Goal: Navigation & Orientation: Find specific page/section

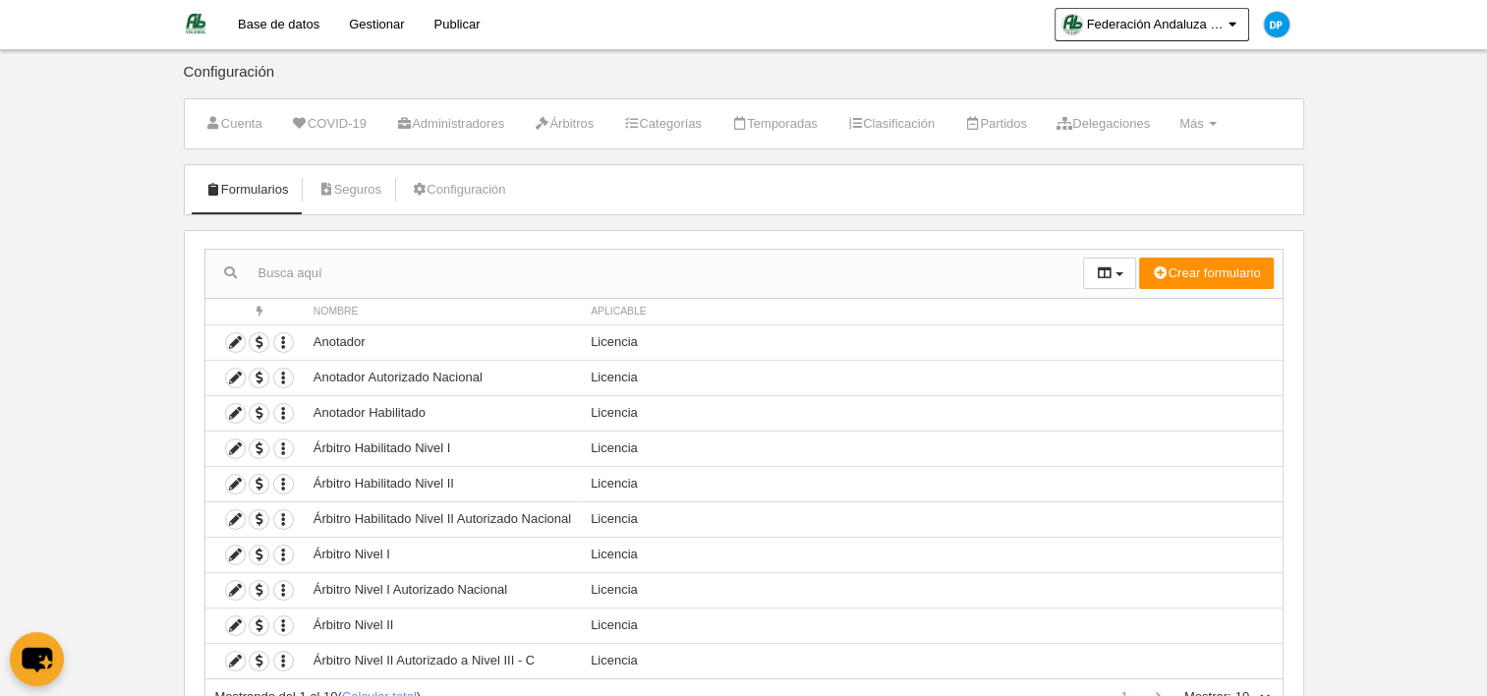
click at [434, 283] on input "text" at bounding box center [644, 273] width 878 height 29
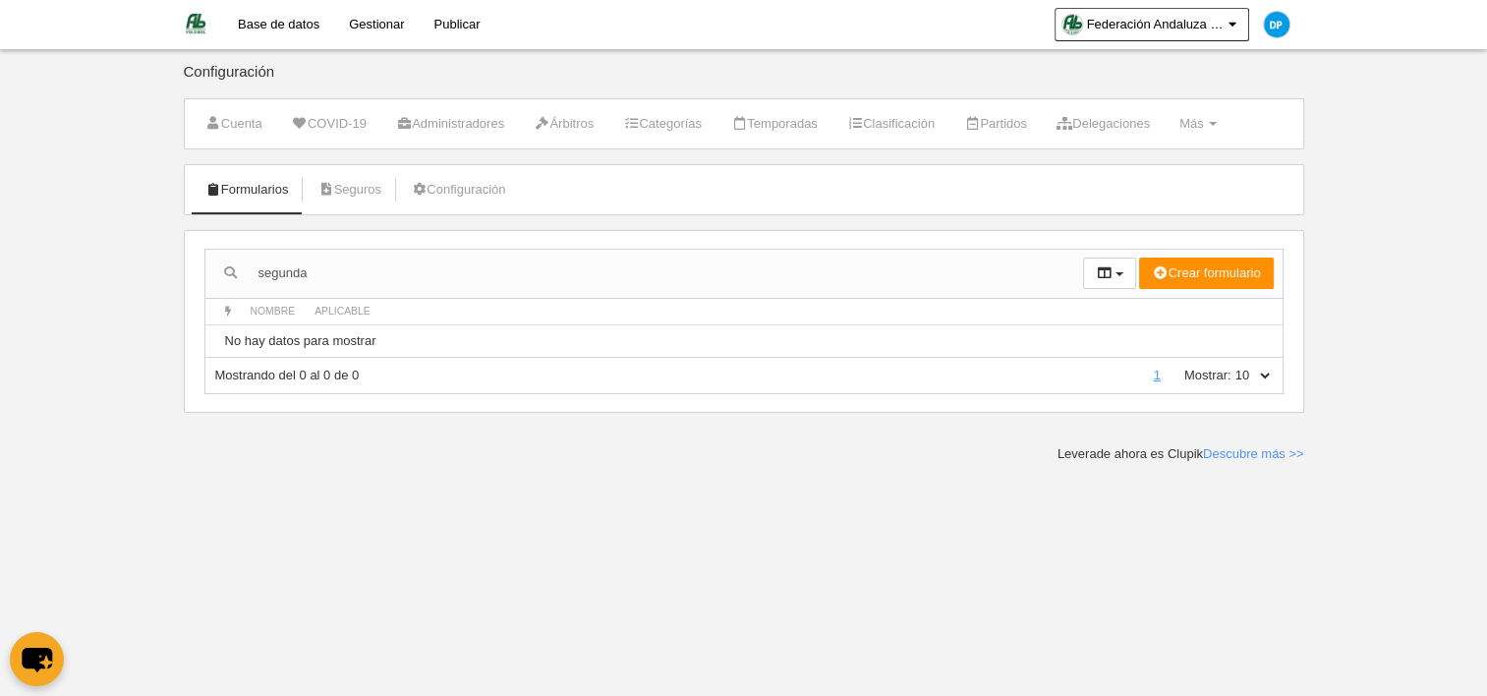
drag, startPoint x: 437, startPoint y: 282, endPoint x: 28, endPoint y: 299, distance: 410.2
click at [28, 299] on body "Base de datos Gestionar Publicar Federación Andaluza de Voleibol Ajustes genera…" at bounding box center [743, 348] width 1487 height 696
click at [0, 314] on html "Base de datos Gestionar Publicar Federación Andaluza de Voleibol Ajustes genera…" at bounding box center [743, 348] width 1487 height 696
click at [234, 192] on link "Formularios" at bounding box center [247, 189] width 105 height 29
click at [339, 264] on input "segunda" at bounding box center [644, 273] width 878 height 29
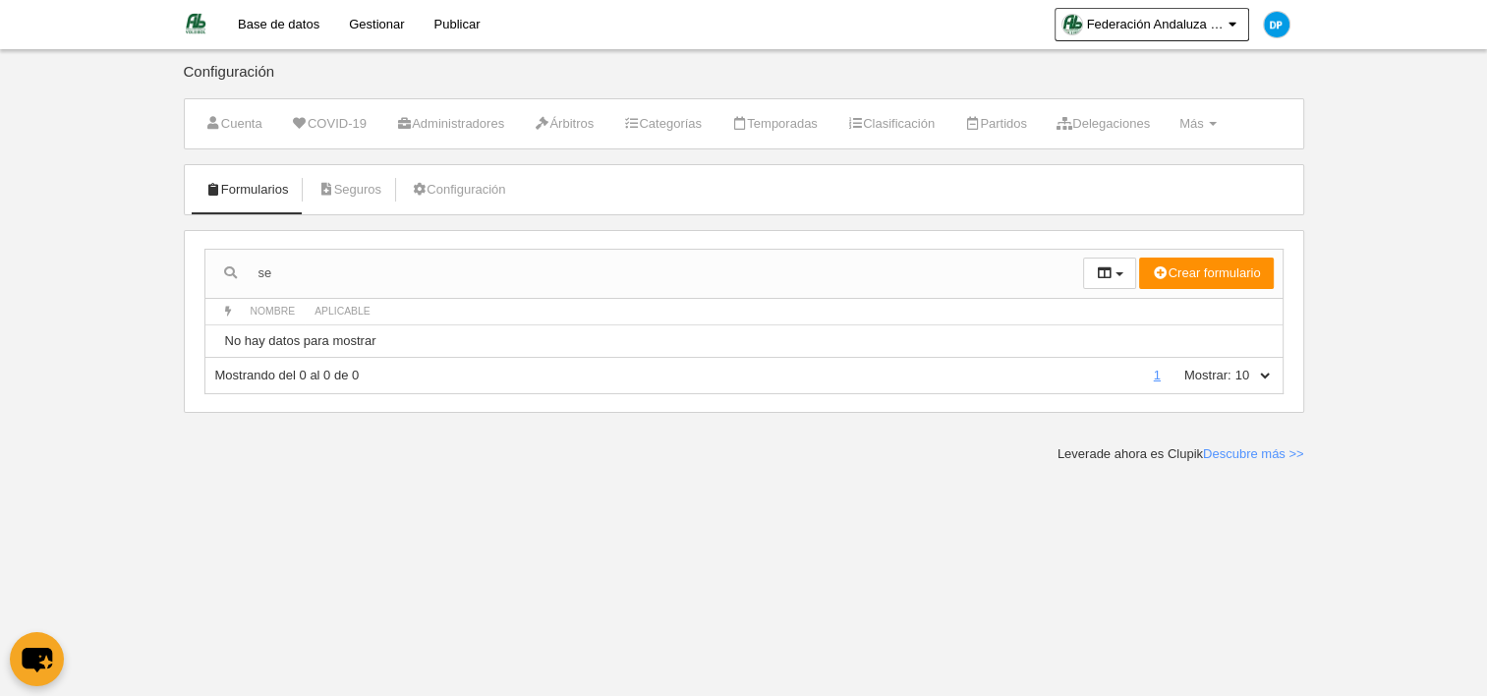
type input "s"
click at [499, 263] on input "text" at bounding box center [644, 273] width 878 height 29
click at [62, 279] on body "Base de datos Gestionar Publicar Federación Andaluza de Voleibol Ajustes genera…" at bounding box center [743, 348] width 1487 height 696
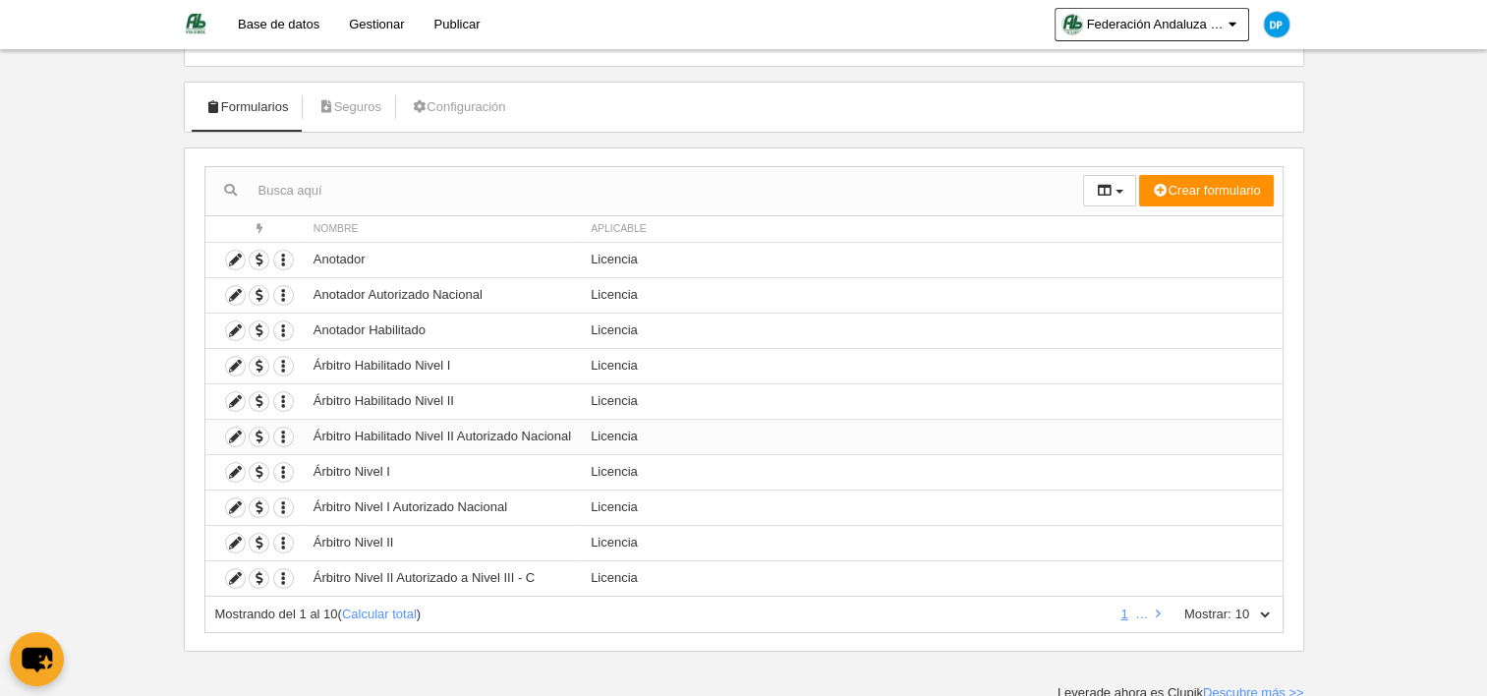
scroll to position [84, 0]
click at [1153, 610] on link at bounding box center [1158, 612] width 13 height 15
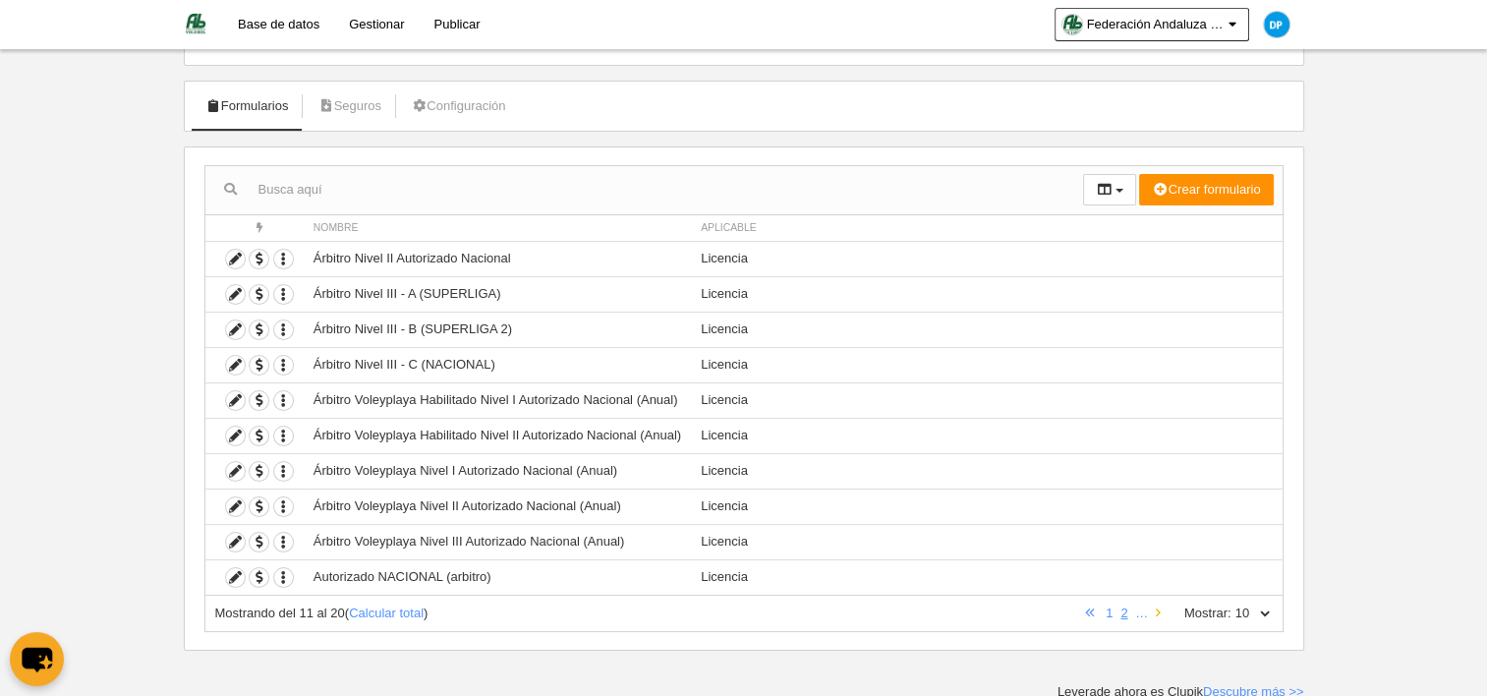
click at [1153, 610] on link at bounding box center [1158, 612] width 13 height 15
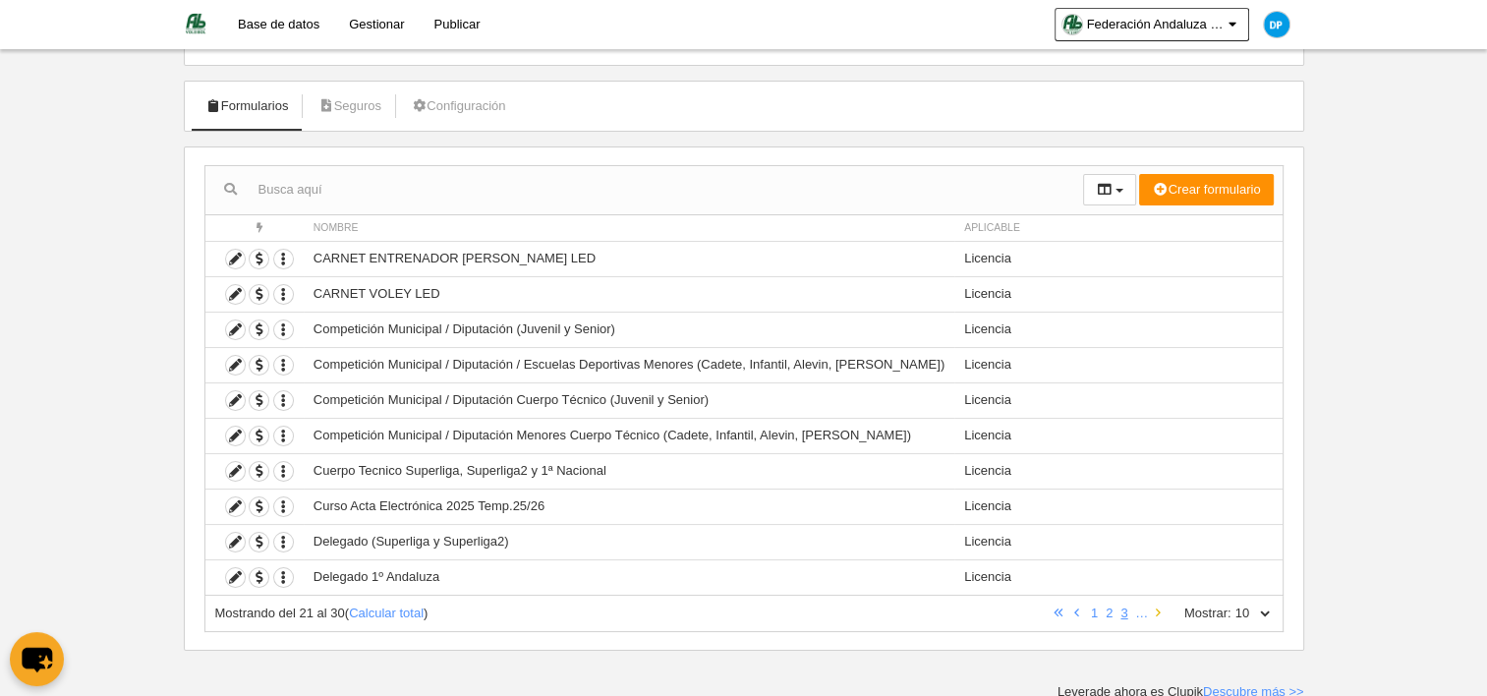
click at [1153, 610] on link at bounding box center [1158, 612] width 13 height 15
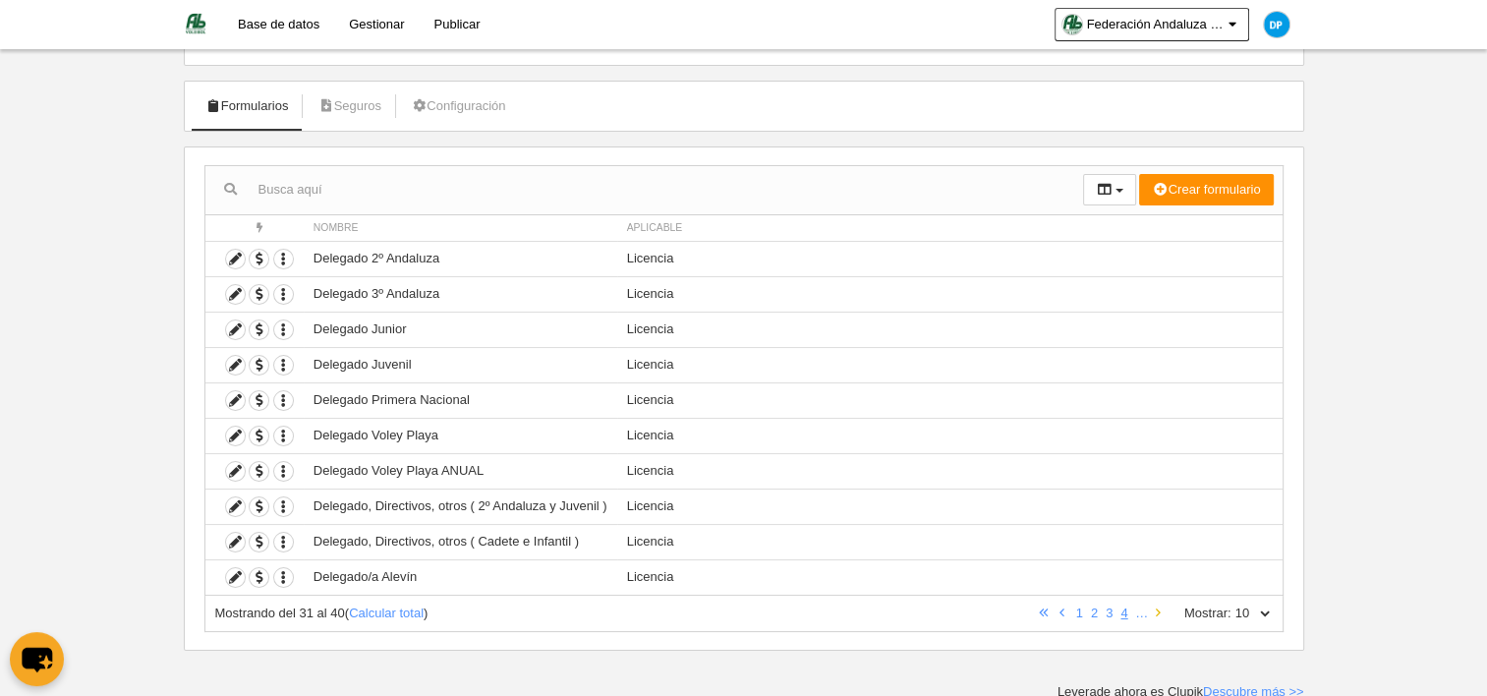
click at [1153, 610] on link at bounding box center [1158, 612] width 13 height 15
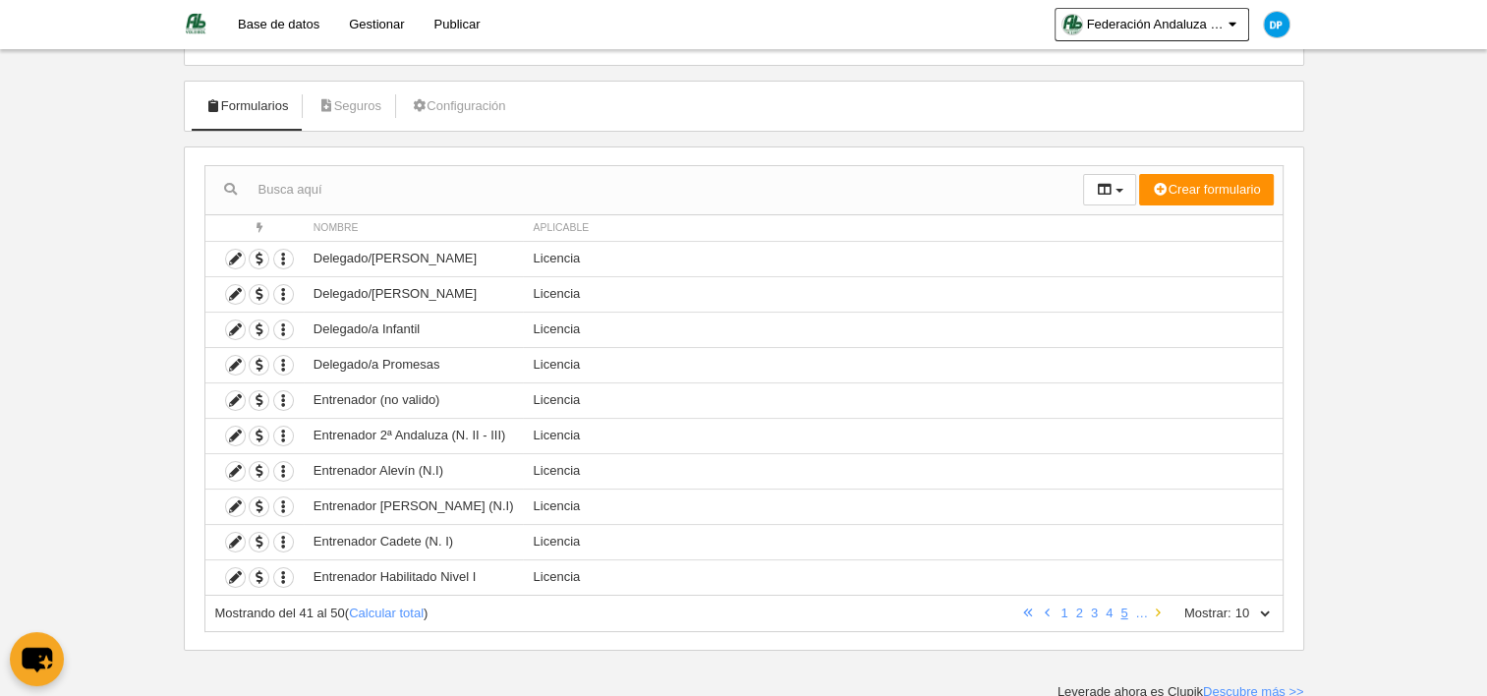
click at [1153, 610] on link at bounding box center [1158, 612] width 13 height 15
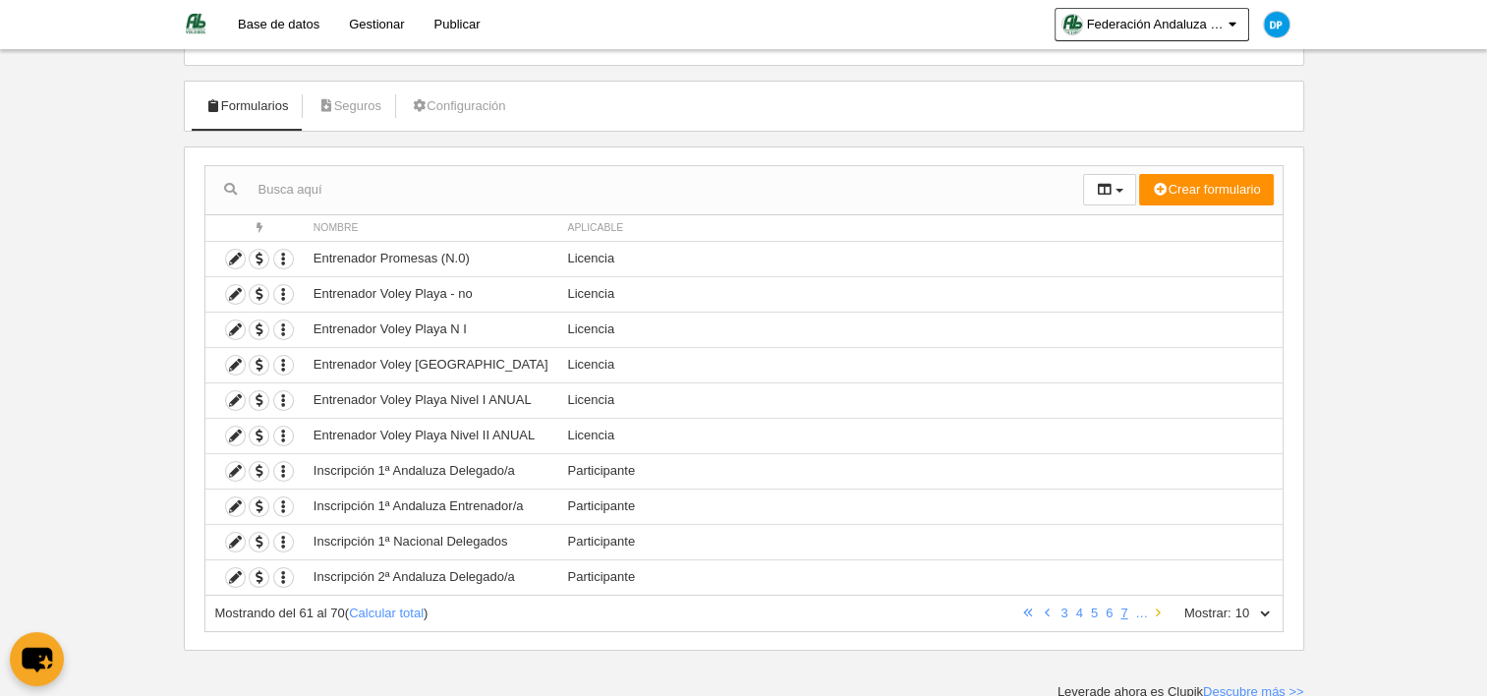
click at [1153, 610] on link at bounding box center [1158, 612] width 13 height 15
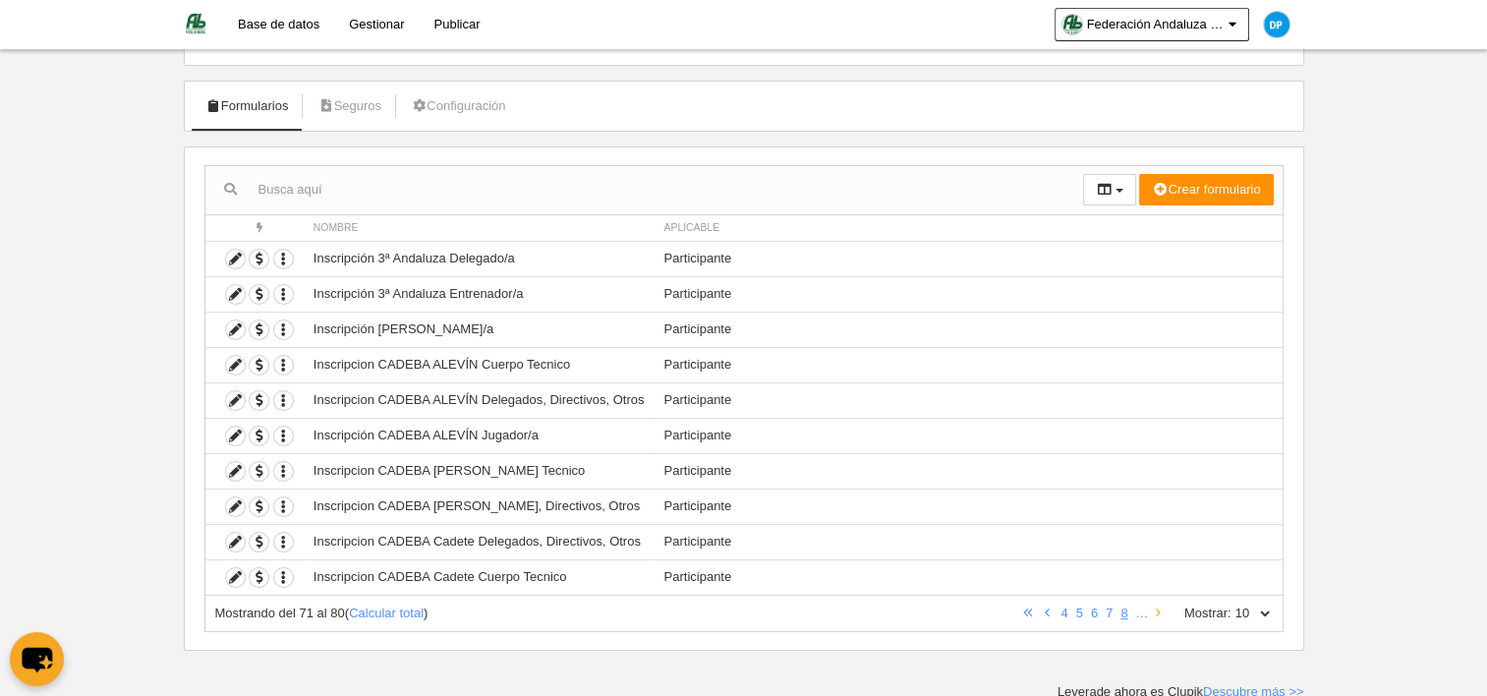
click at [1153, 610] on link at bounding box center [1158, 612] width 13 height 15
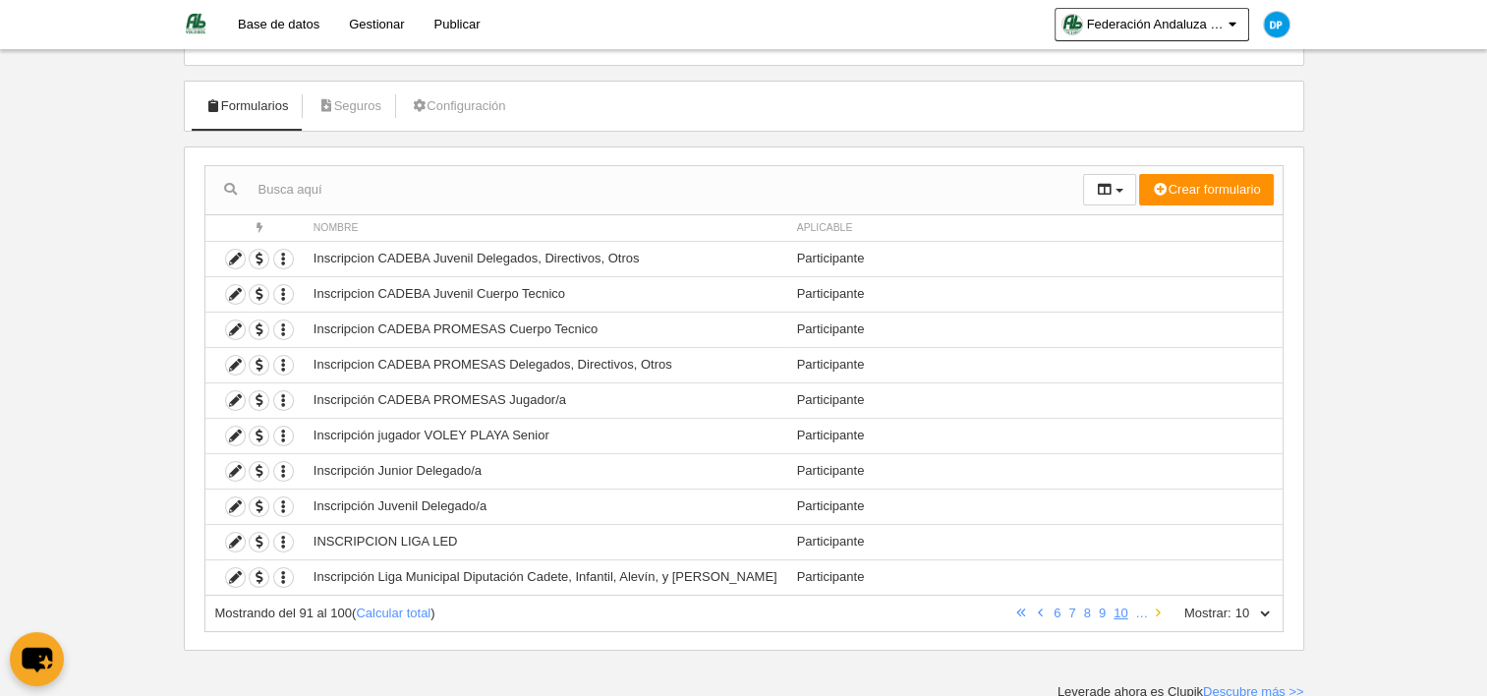
click at [1153, 610] on link at bounding box center [1158, 612] width 13 height 15
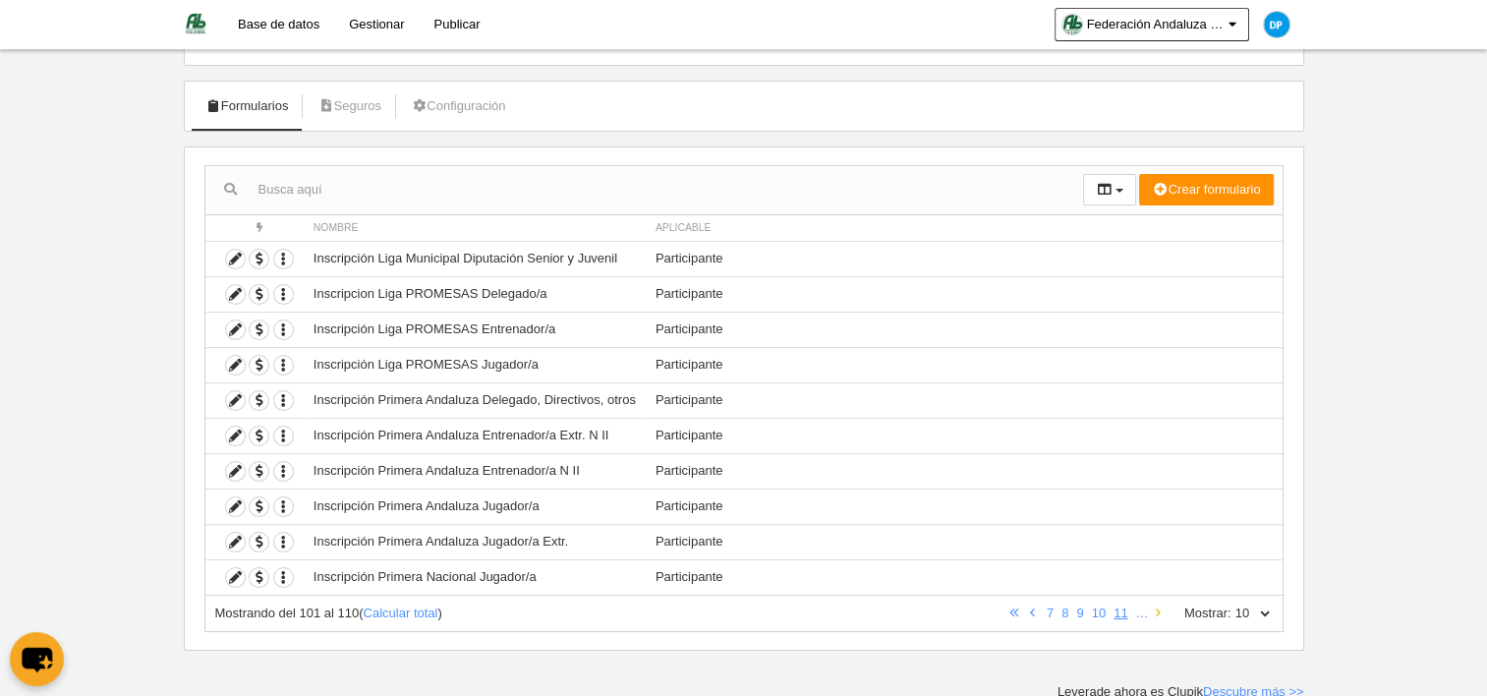
click at [1153, 610] on link at bounding box center [1158, 612] width 13 height 15
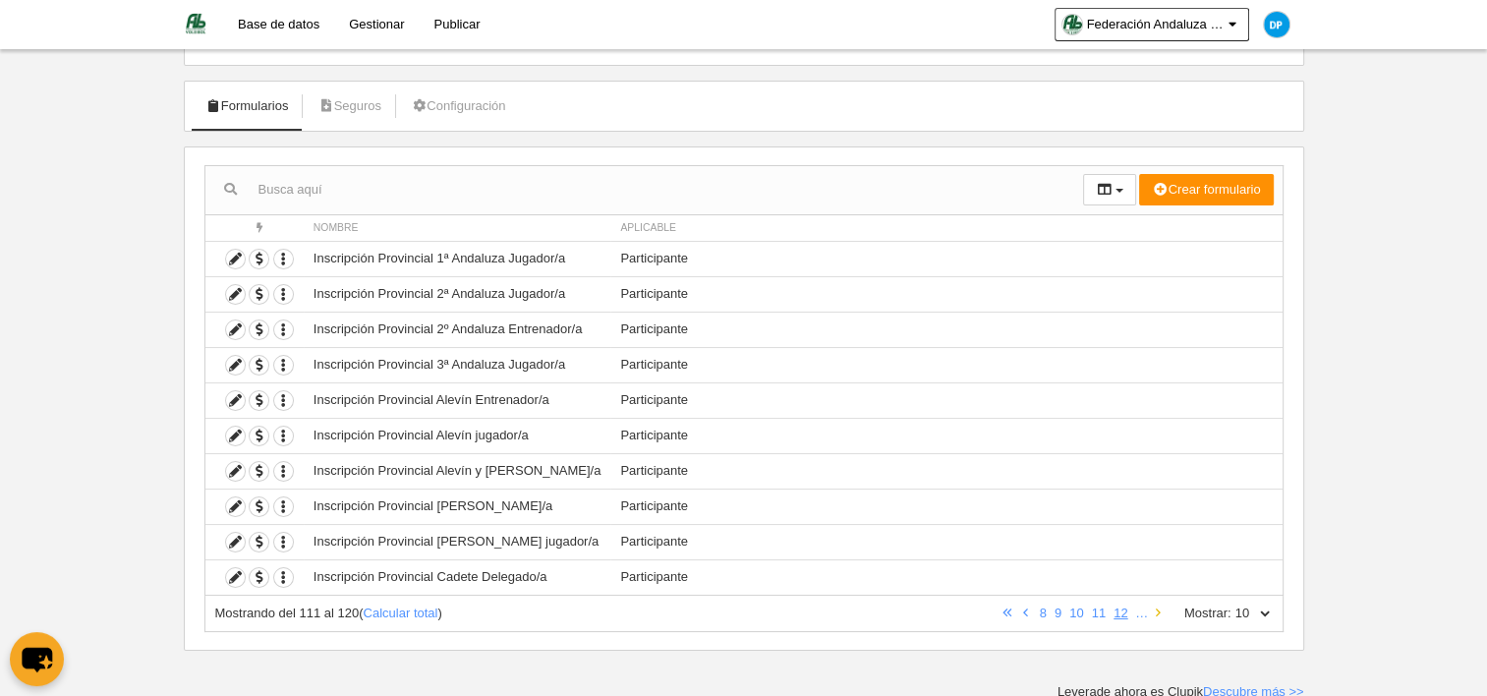
click at [1153, 610] on link at bounding box center [1158, 612] width 13 height 15
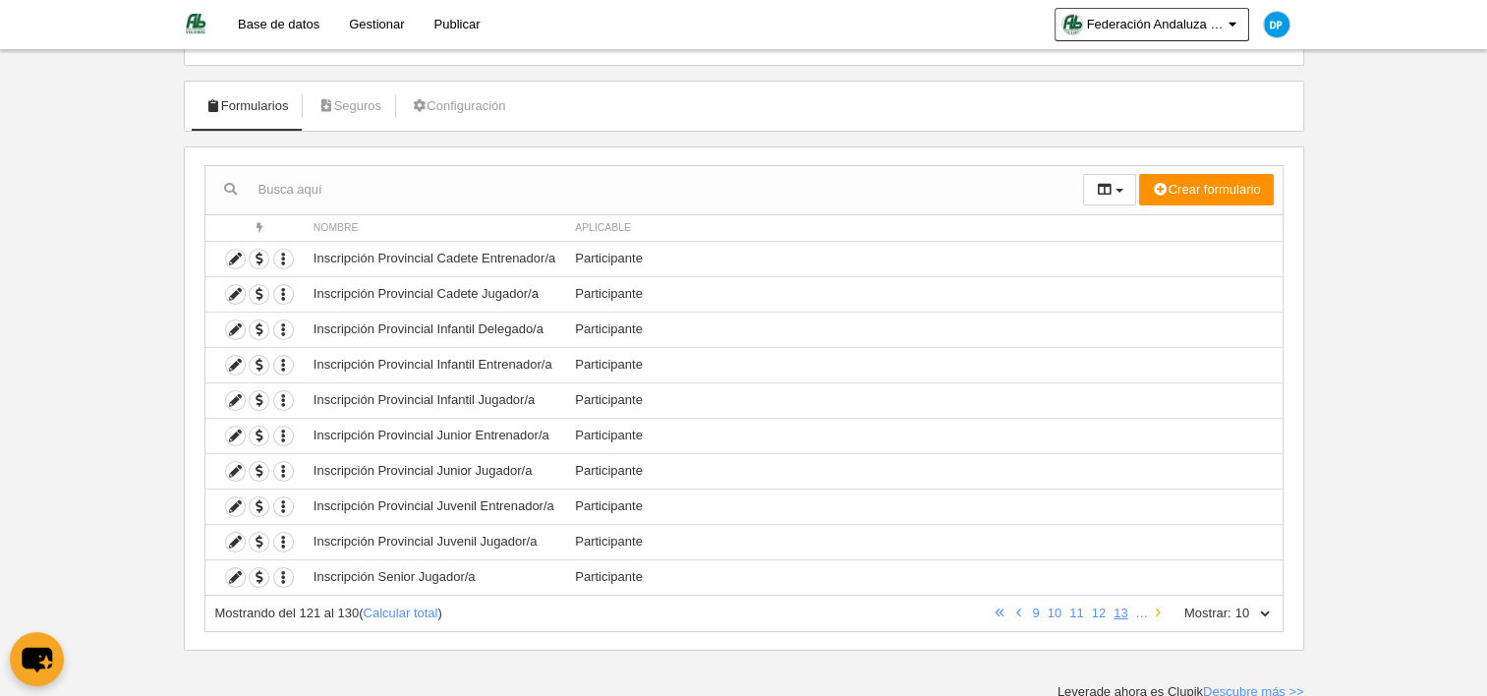
click at [1153, 610] on link at bounding box center [1158, 612] width 13 height 15
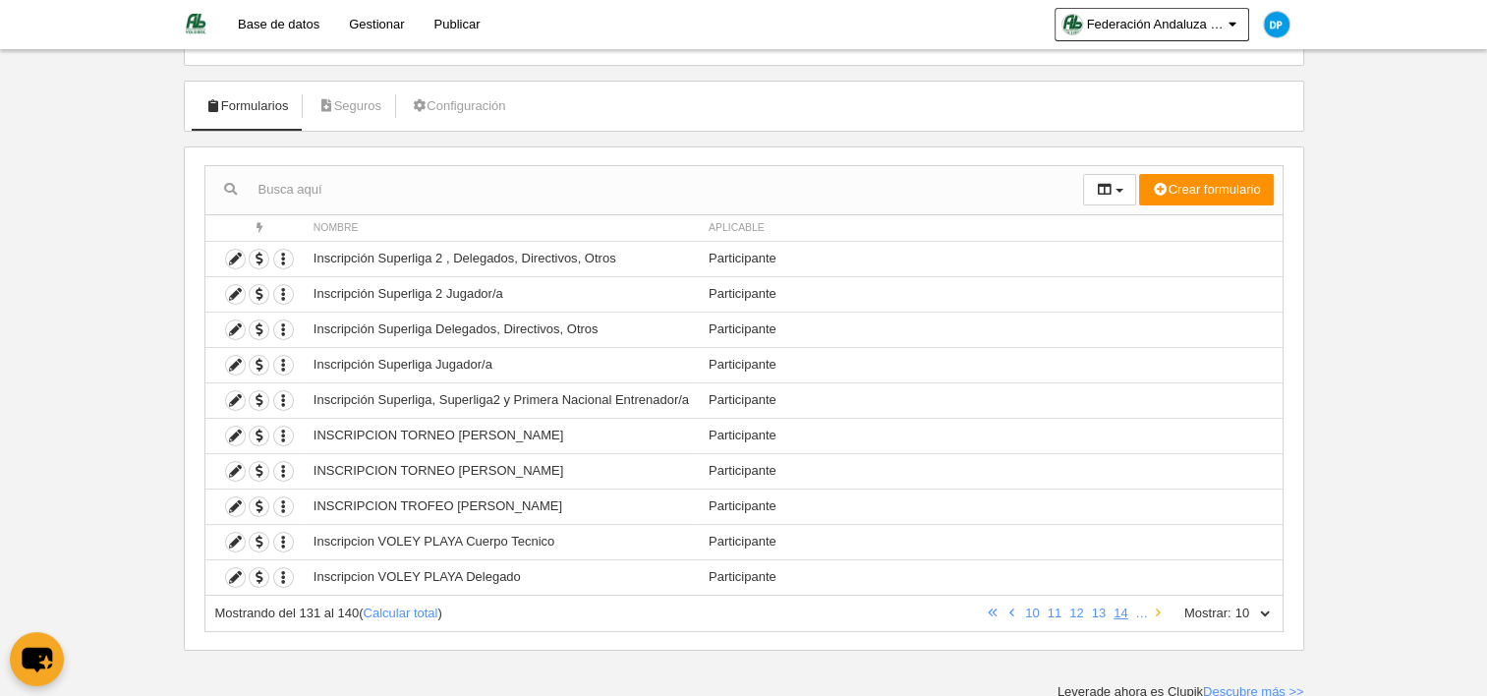
click at [1153, 610] on link at bounding box center [1158, 612] width 13 height 15
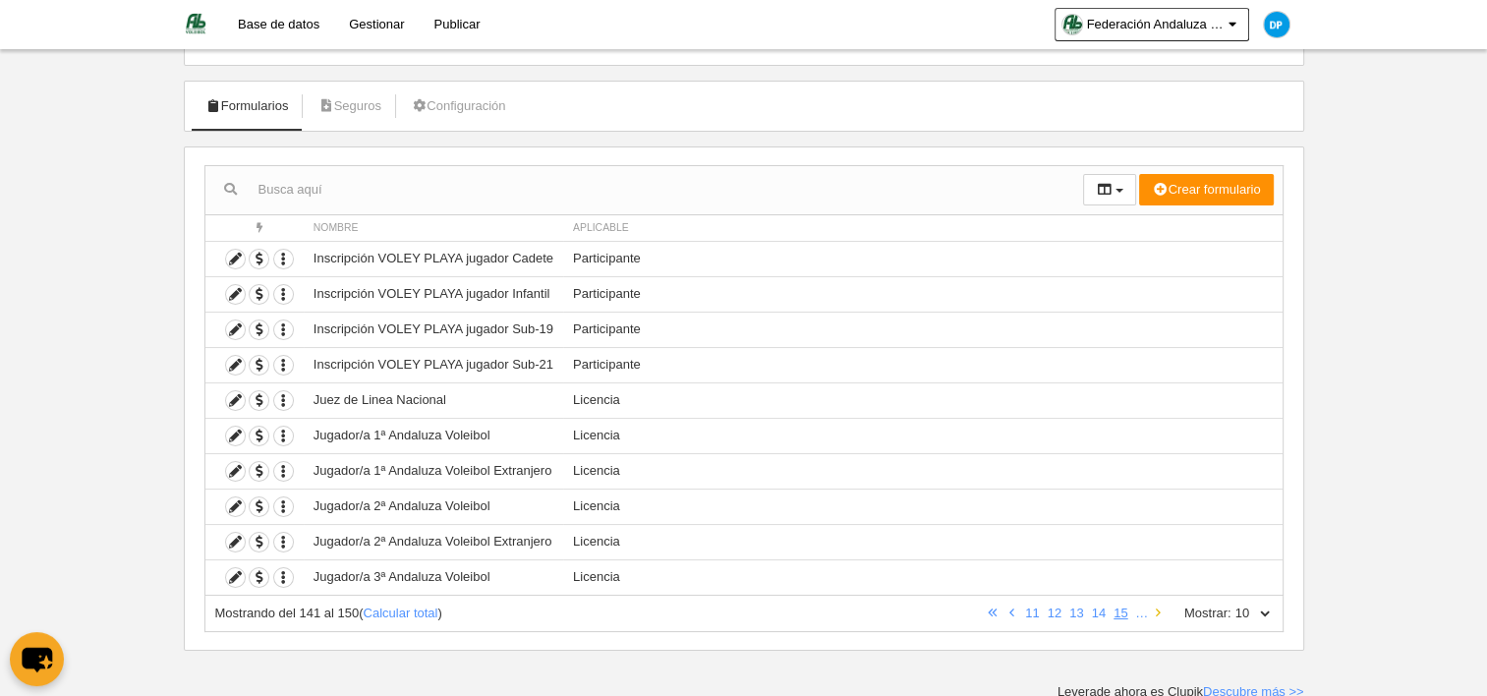
click at [1153, 610] on link at bounding box center [1158, 612] width 13 height 15
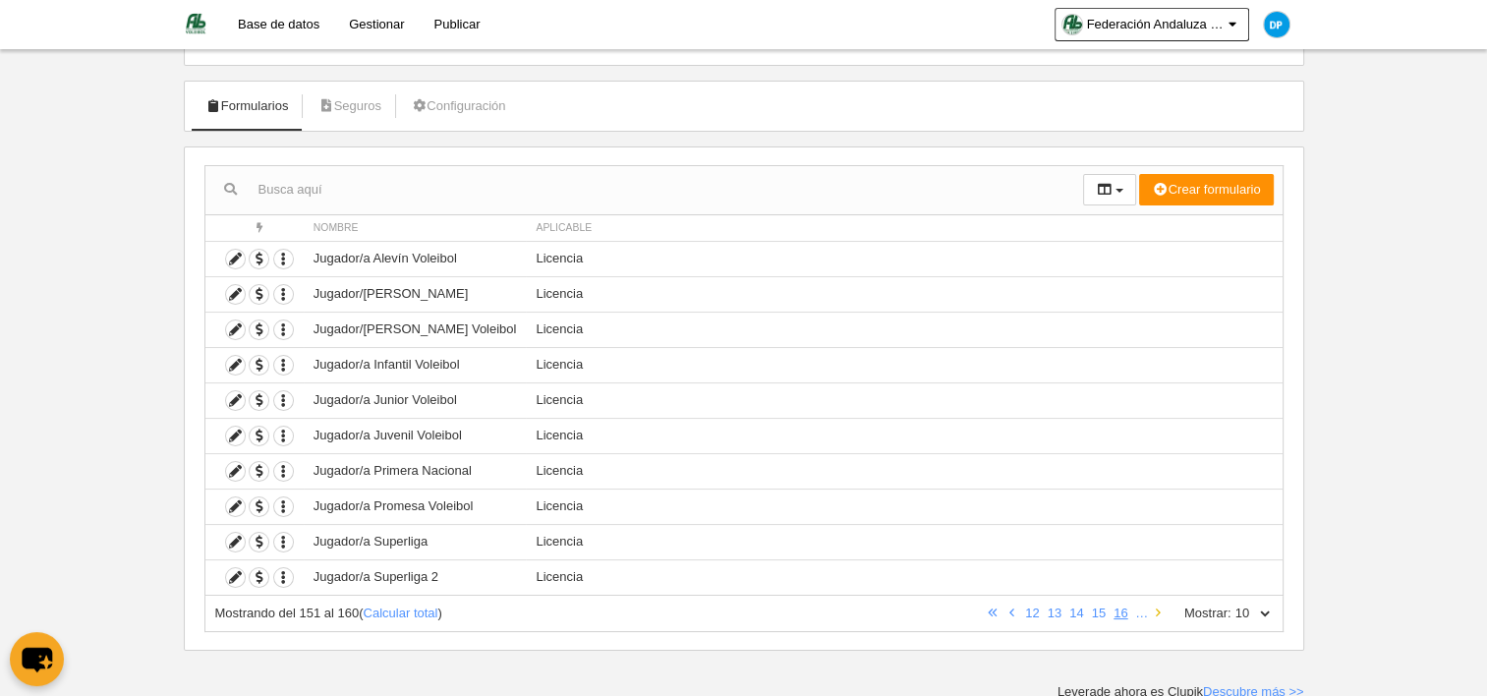
click at [1153, 610] on link at bounding box center [1158, 612] width 13 height 15
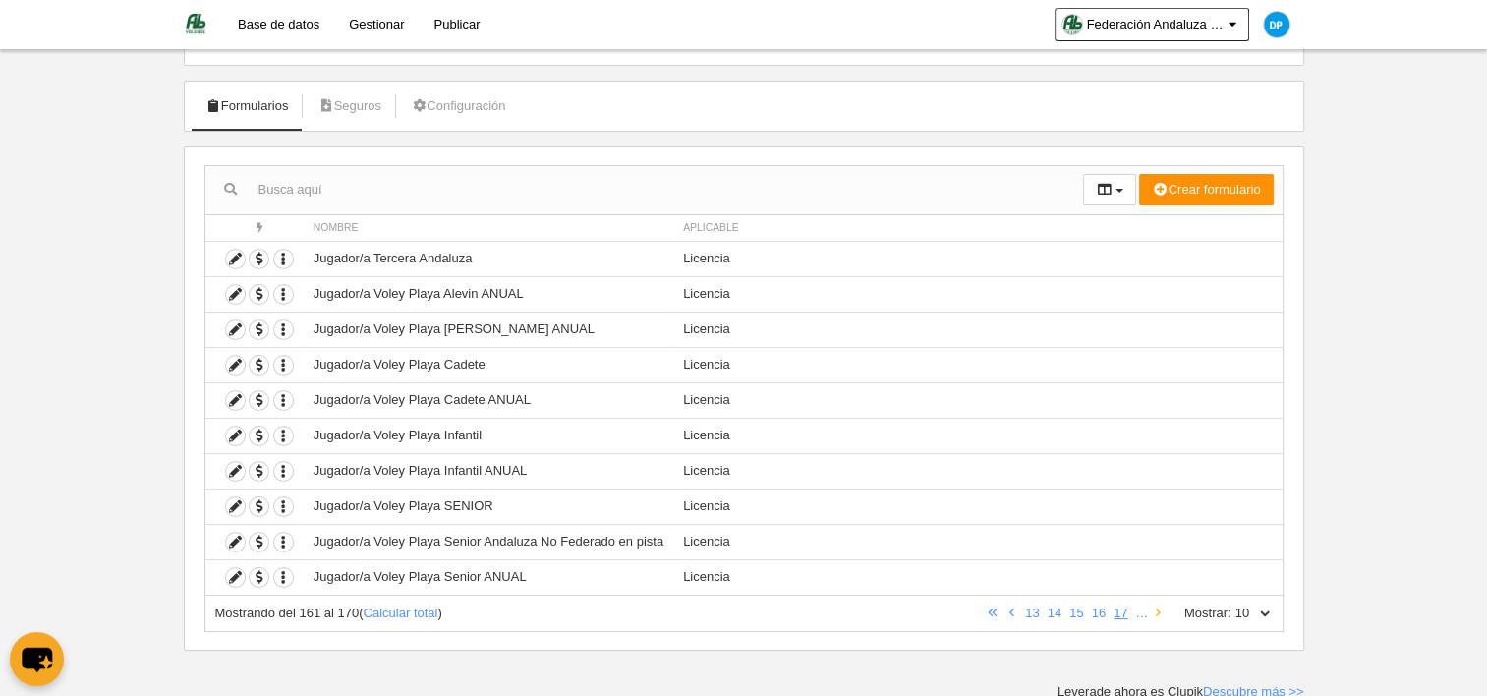
click at [1153, 610] on link at bounding box center [1158, 612] width 13 height 15
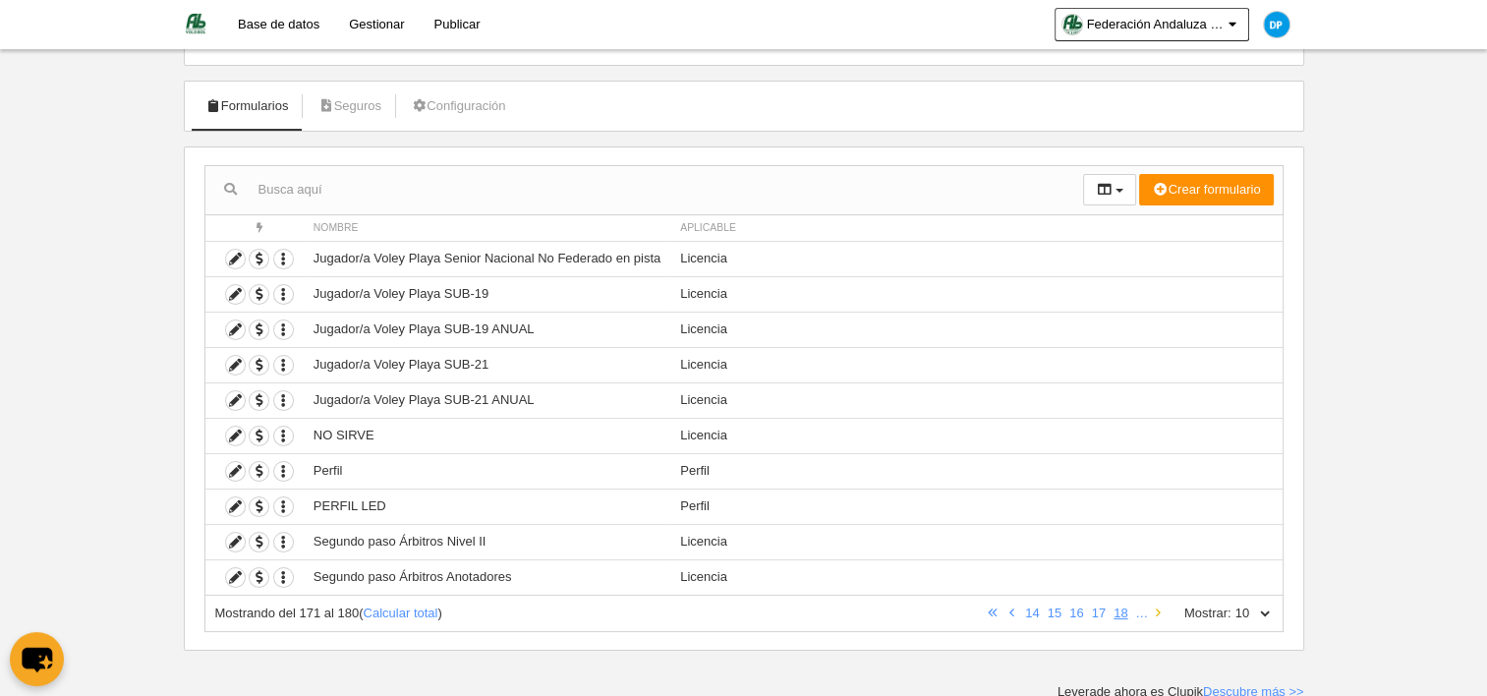
click at [1153, 610] on link at bounding box center [1158, 612] width 13 height 15
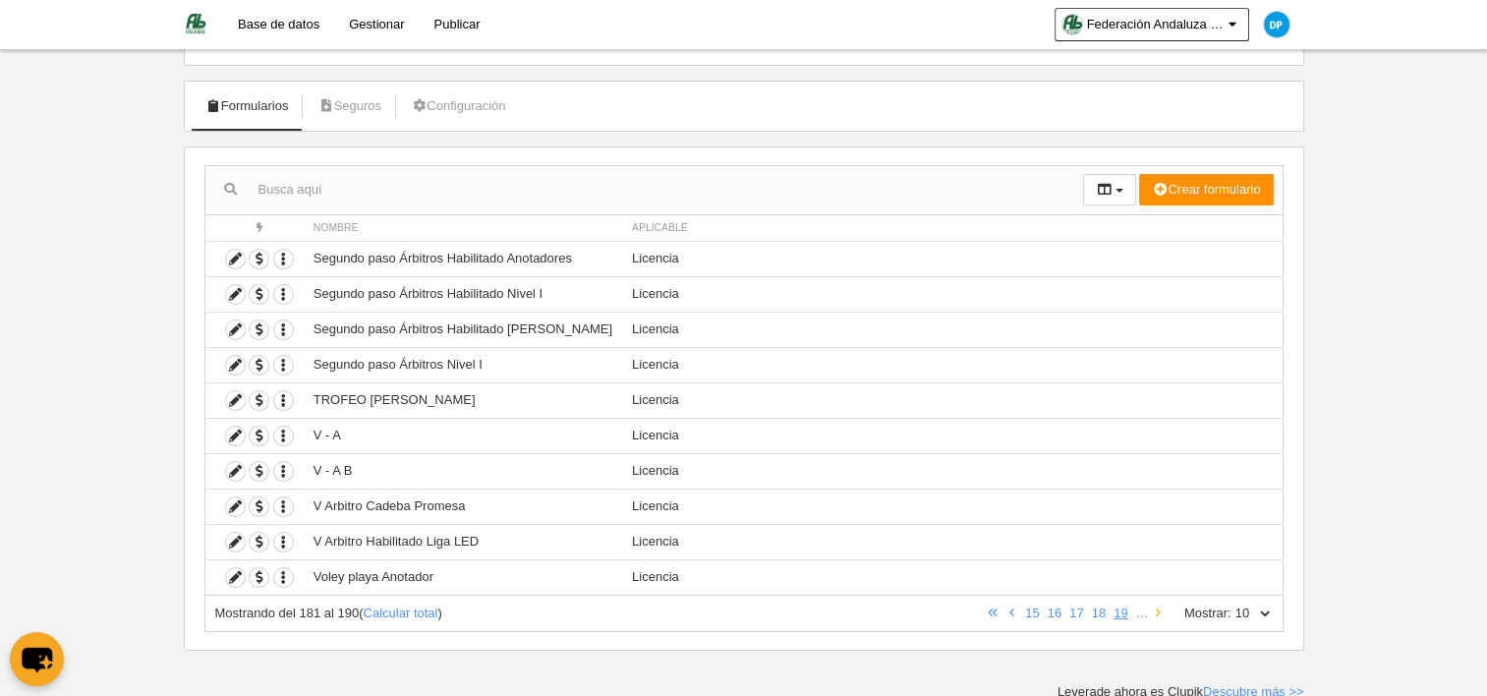
click at [1153, 610] on link at bounding box center [1158, 612] width 13 height 15
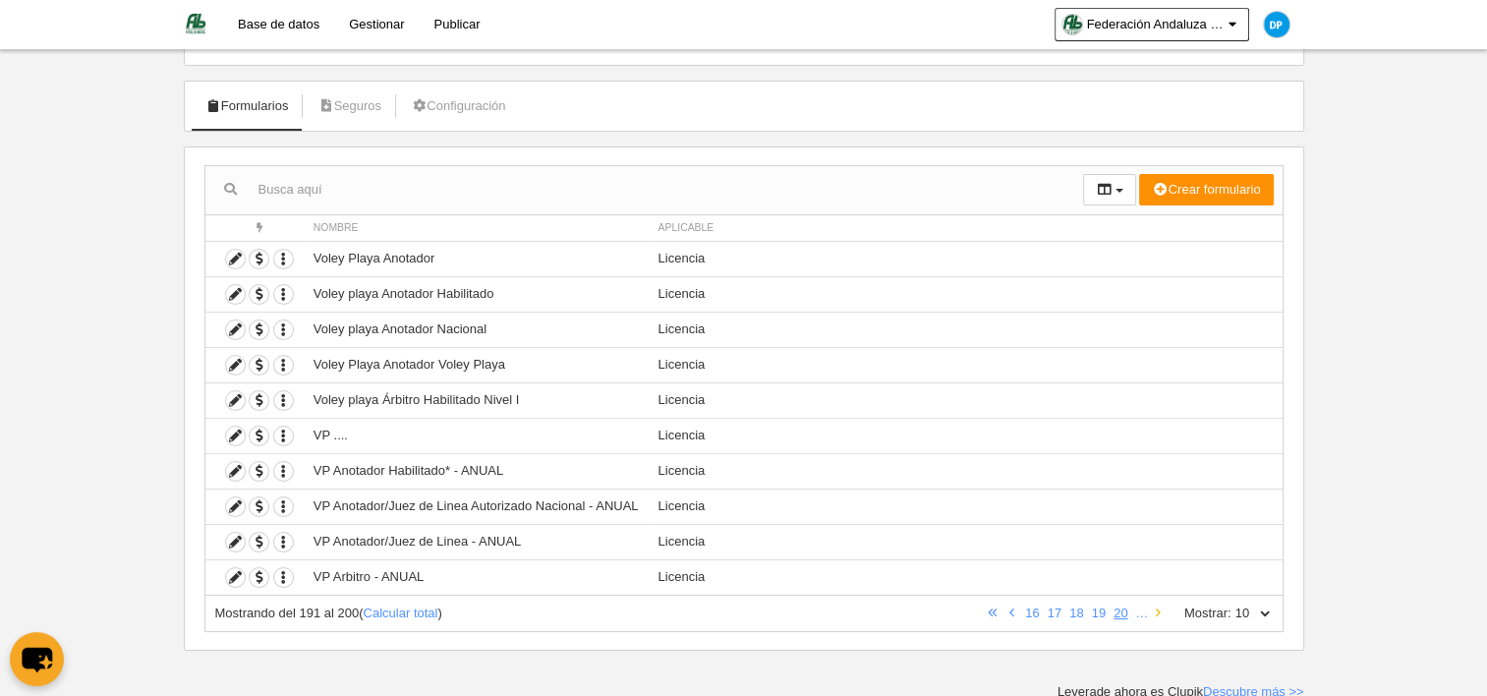
click at [1153, 610] on link at bounding box center [1158, 612] width 13 height 15
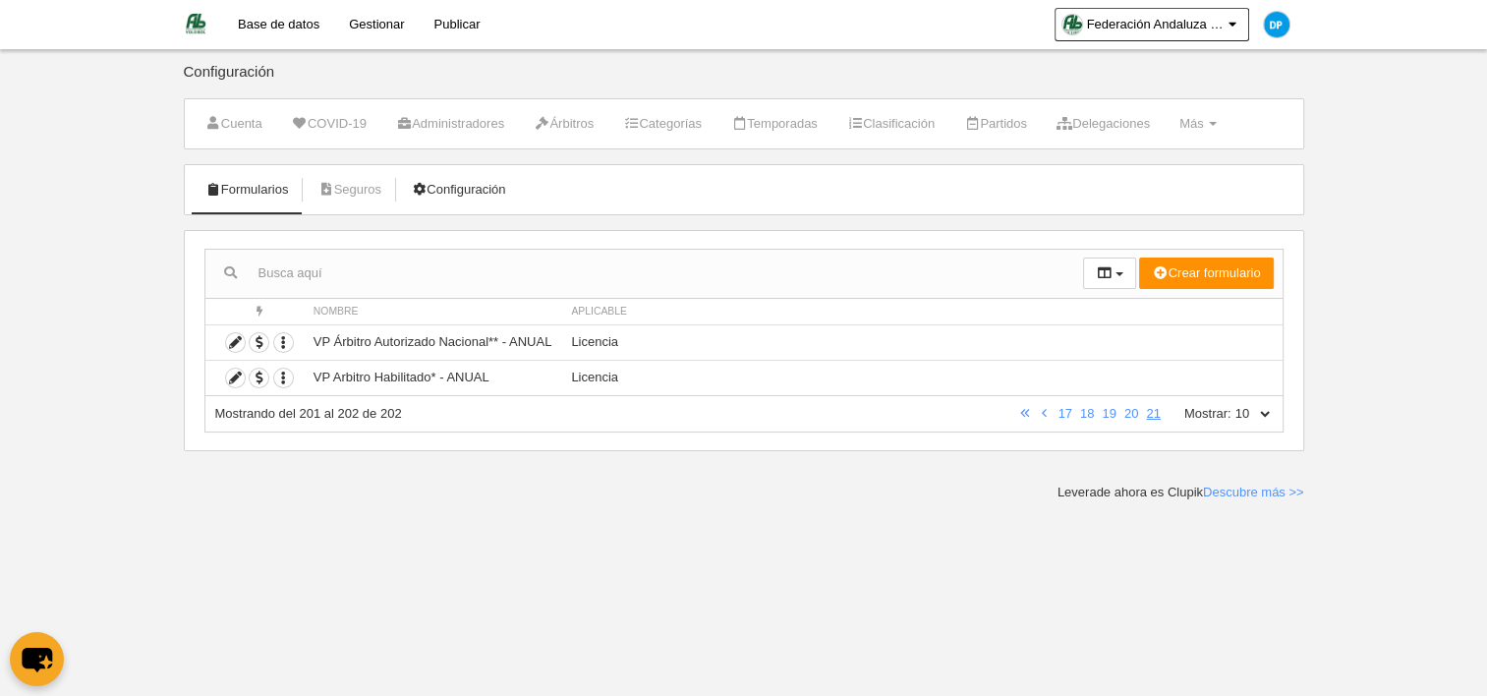
click at [471, 192] on link "Configuración" at bounding box center [458, 189] width 116 height 29
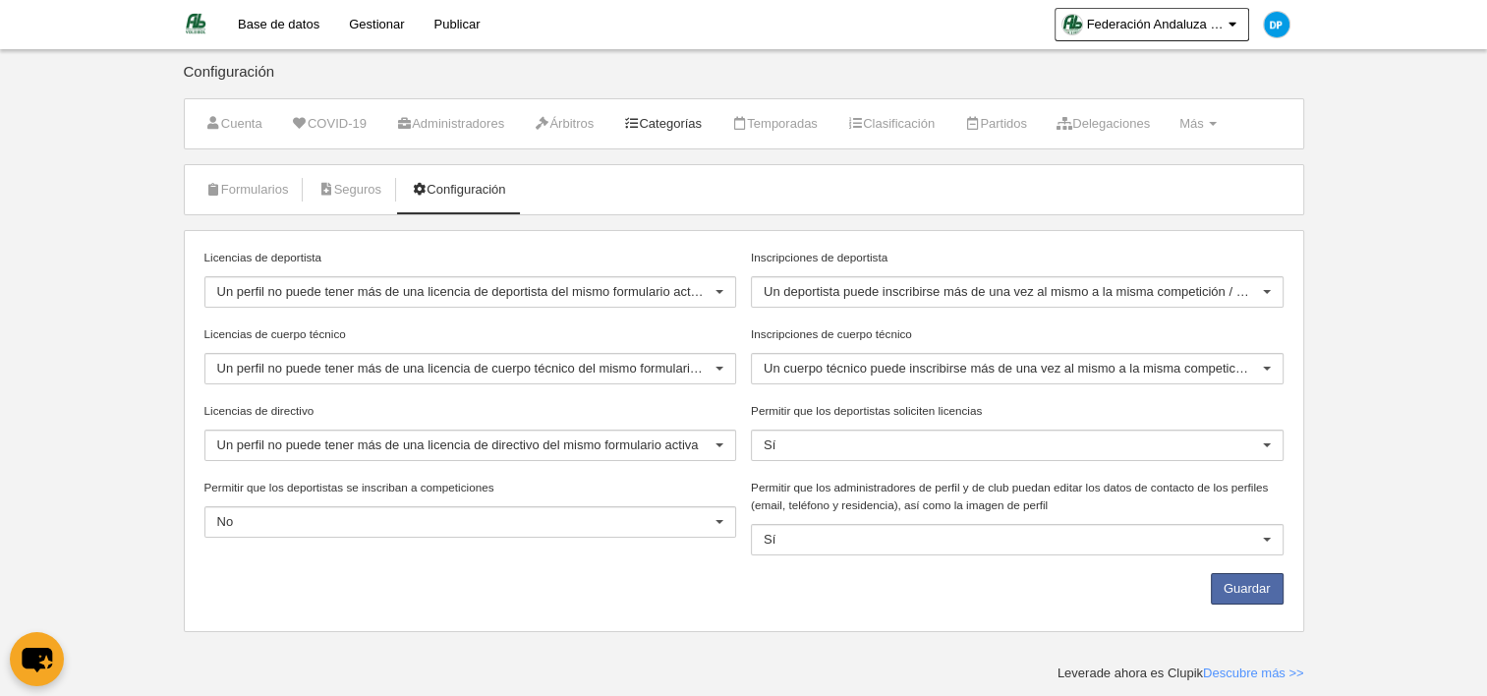
click at [712, 134] on link "Categorías" at bounding box center [662, 123] width 100 height 29
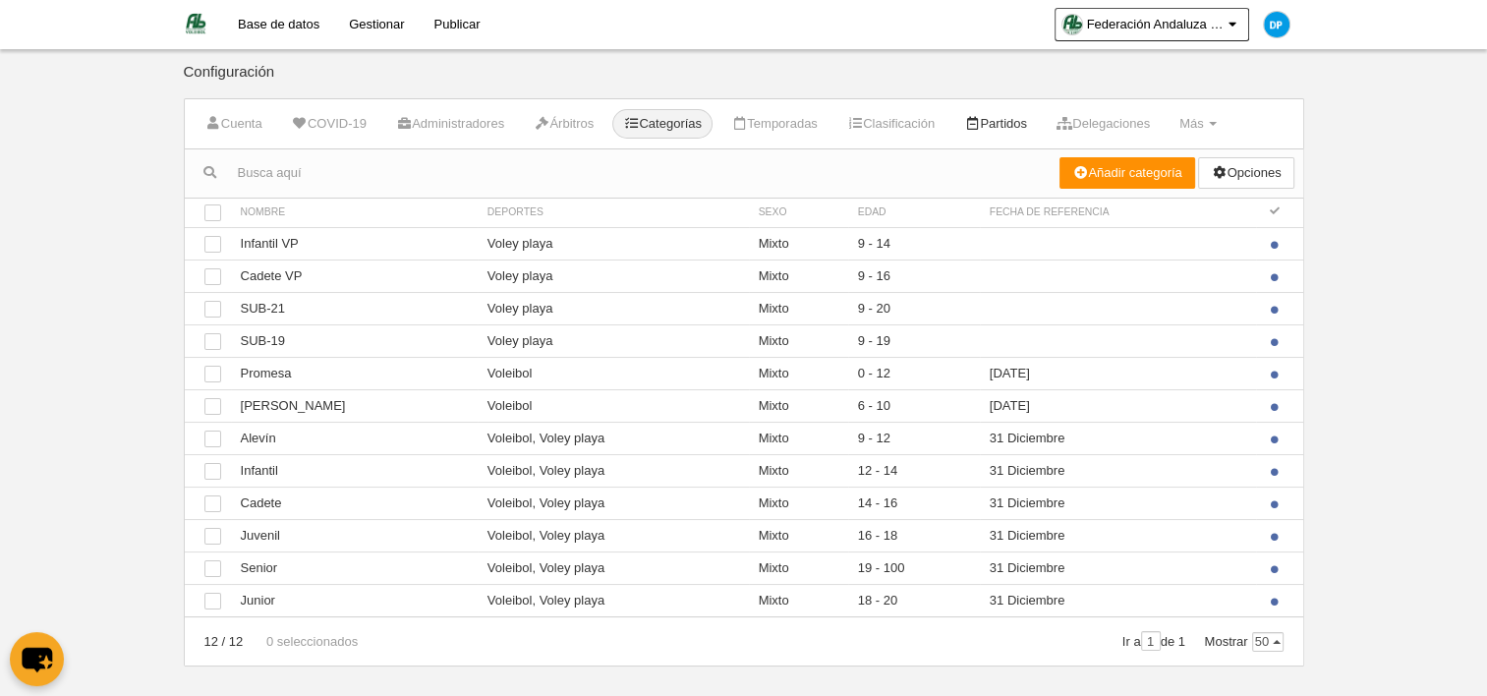
click at [1023, 129] on link "Partidos" at bounding box center [995, 123] width 85 height 29
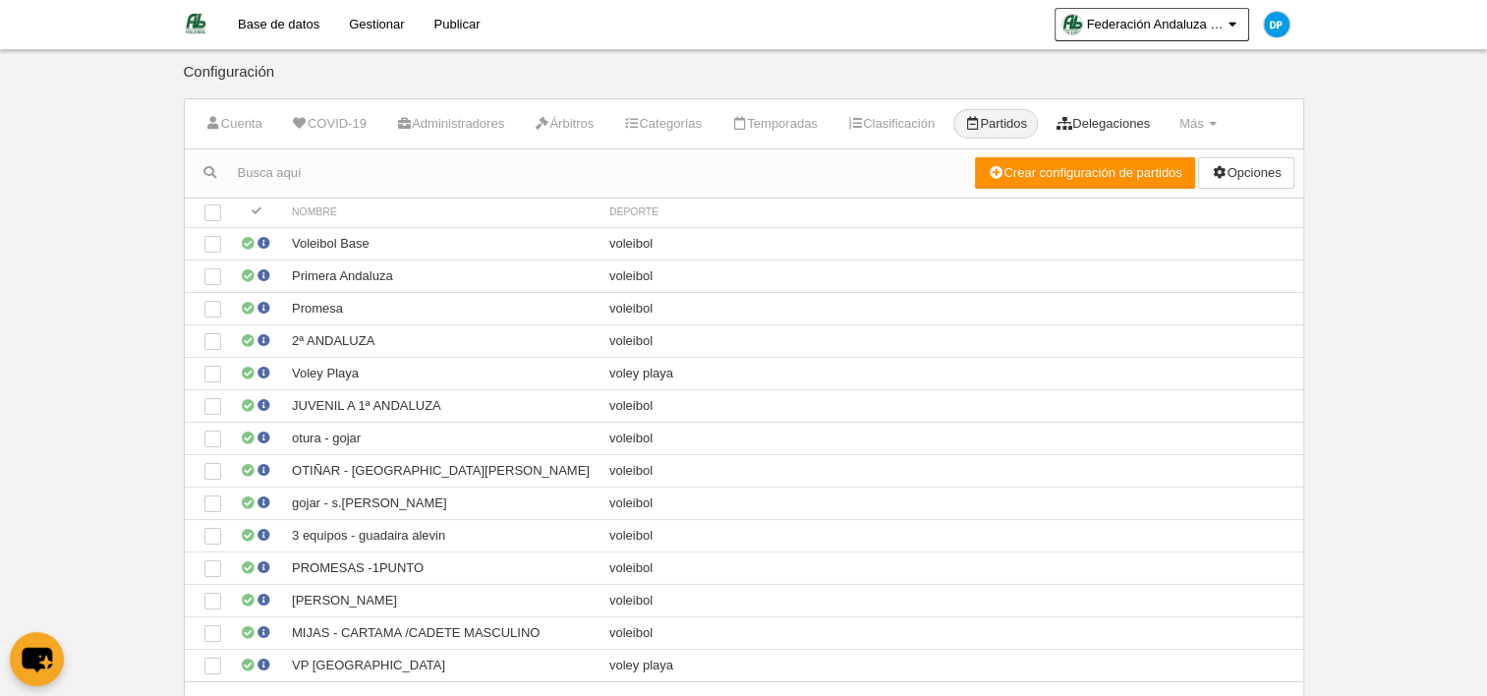
click at [1126, 126] on link "Delegaciones" at bounding box center [1103, 123] width 115 height 29
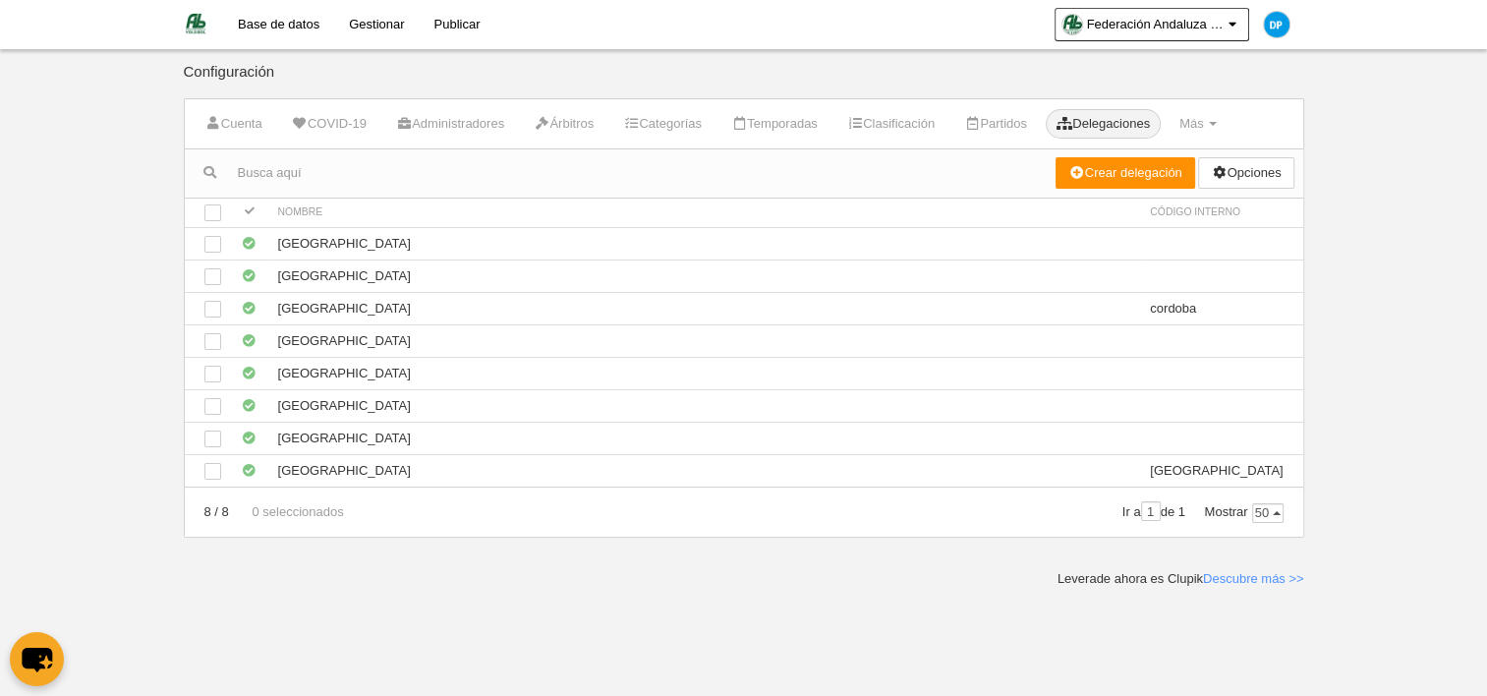
click at [1254, 118] on ul "Cuenta COVID-19 Administradores Árbitros Categorías Temporadas Clasificación Pa…" at bounding box center [744, 123] width 1119 height 49
click at [1204, 127] on span "Más" at bounding box center [1192, 123] width 25 height 15
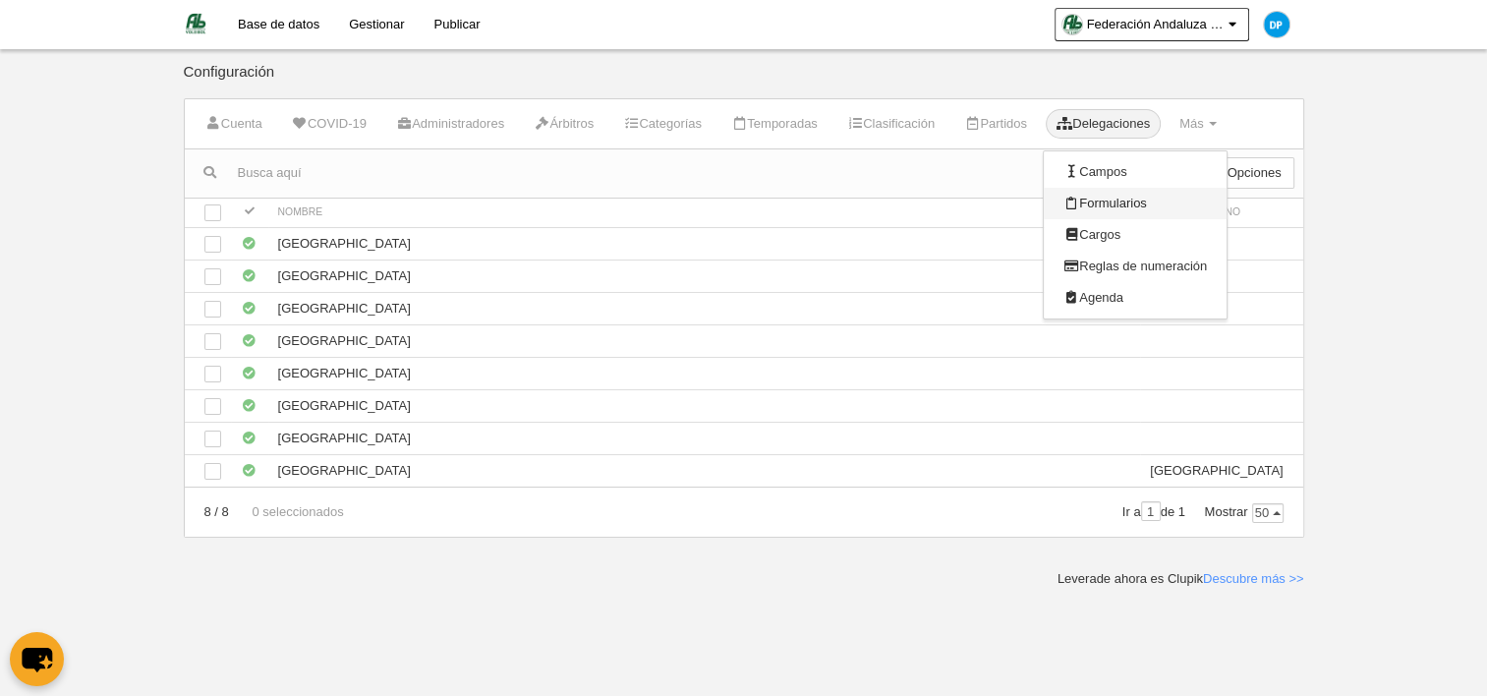
click at [1131, 197] on link "Formularios" at bounding box center [1135, 203] width 183 height 31
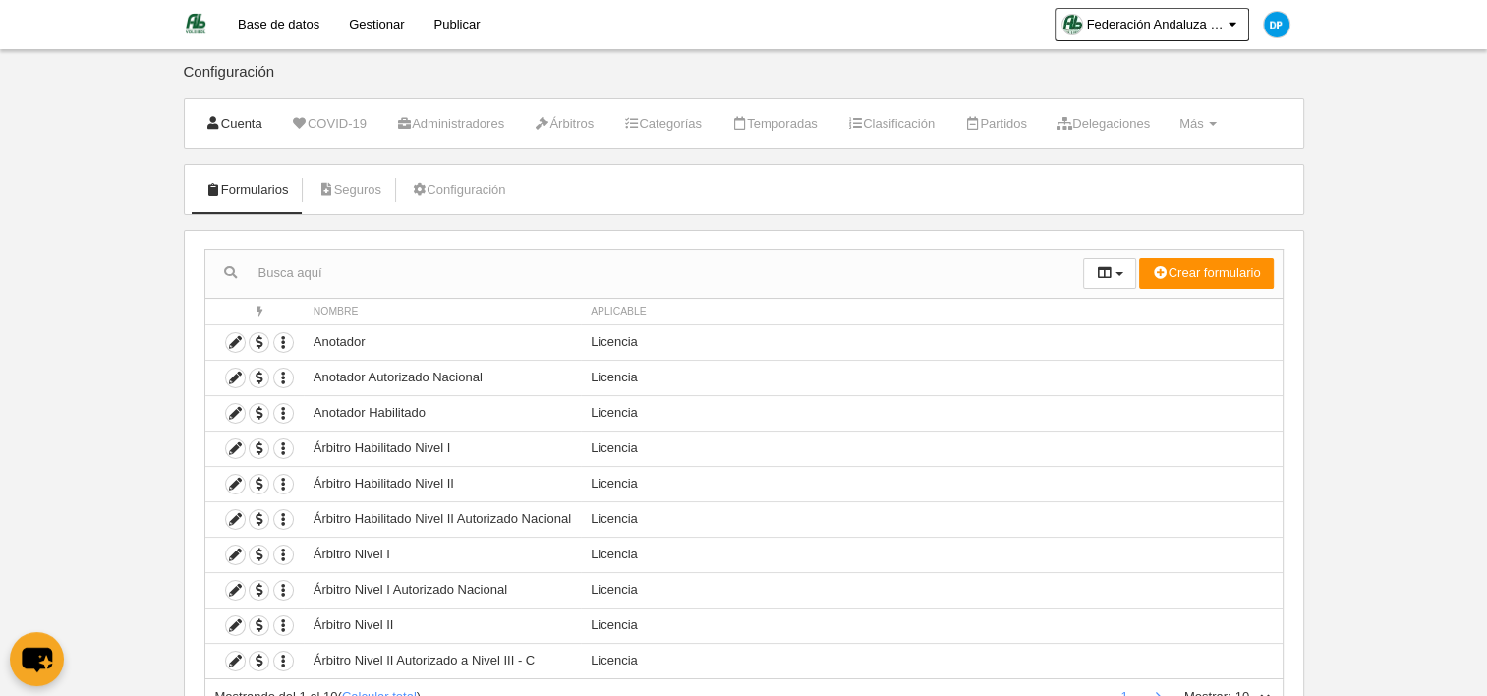
click at [242, 115] on link "Cuenta" at bounding box center [234, 123] width 79 height 29
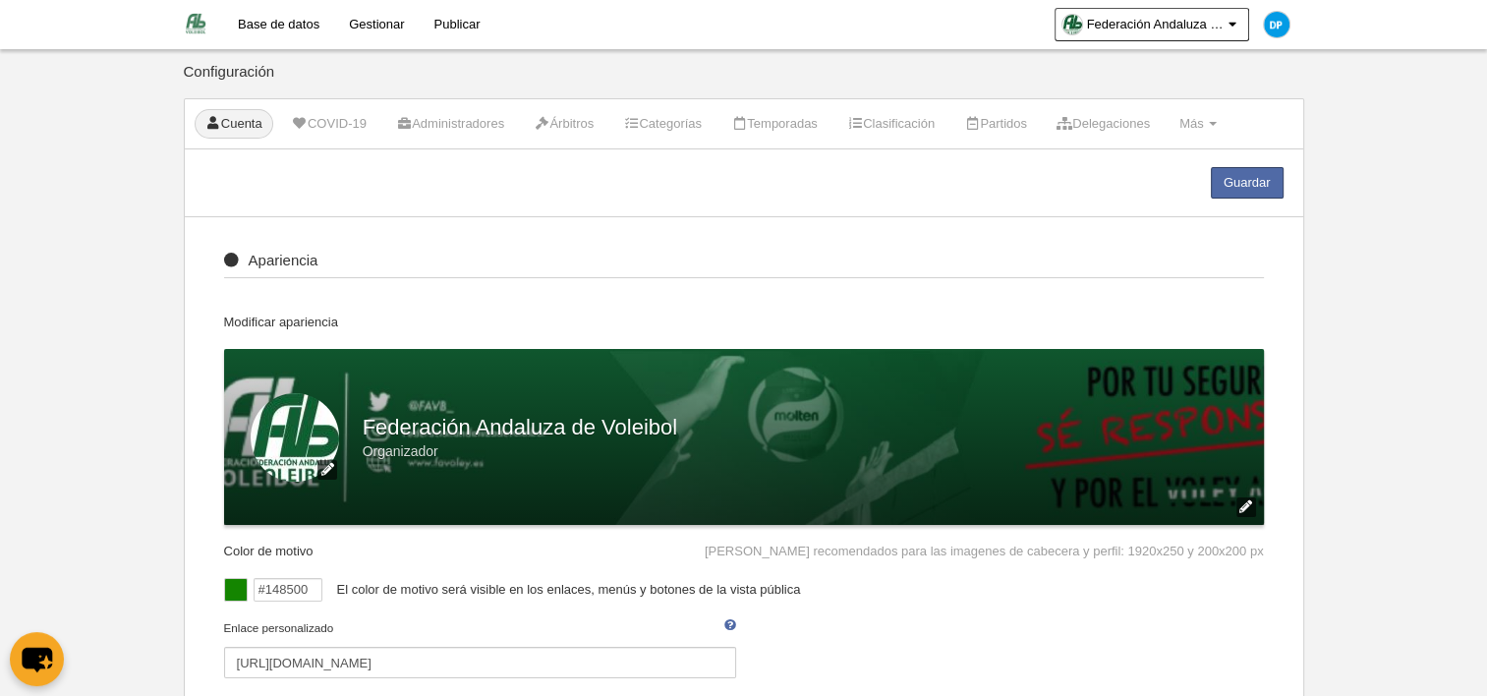
click at [178, 29] on link at bounding box center [196, 24] width 38 height 49
